Goal: Navigation & Orientation: Find specific page/section

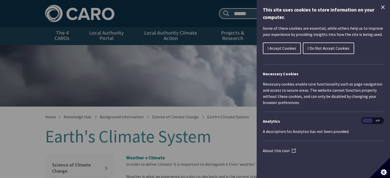
click at [382, 6] on icon "Close Cookie Control" at bounding box center [382, 7] width 6 height 6
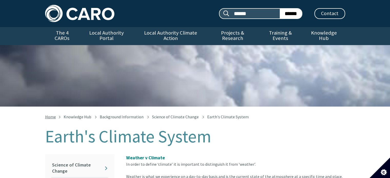
click at [50, 114] on link "Home" at bounding box center [50, 116] width 11 height 5
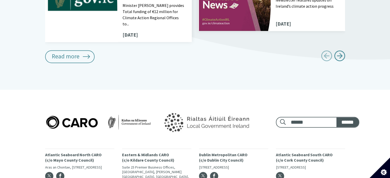
scroll to position [692, 0]
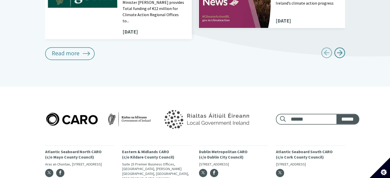
click at [141, 112] on img at bounding box center [98, 119] width 107 height 15
